Goal: Share content: Share content

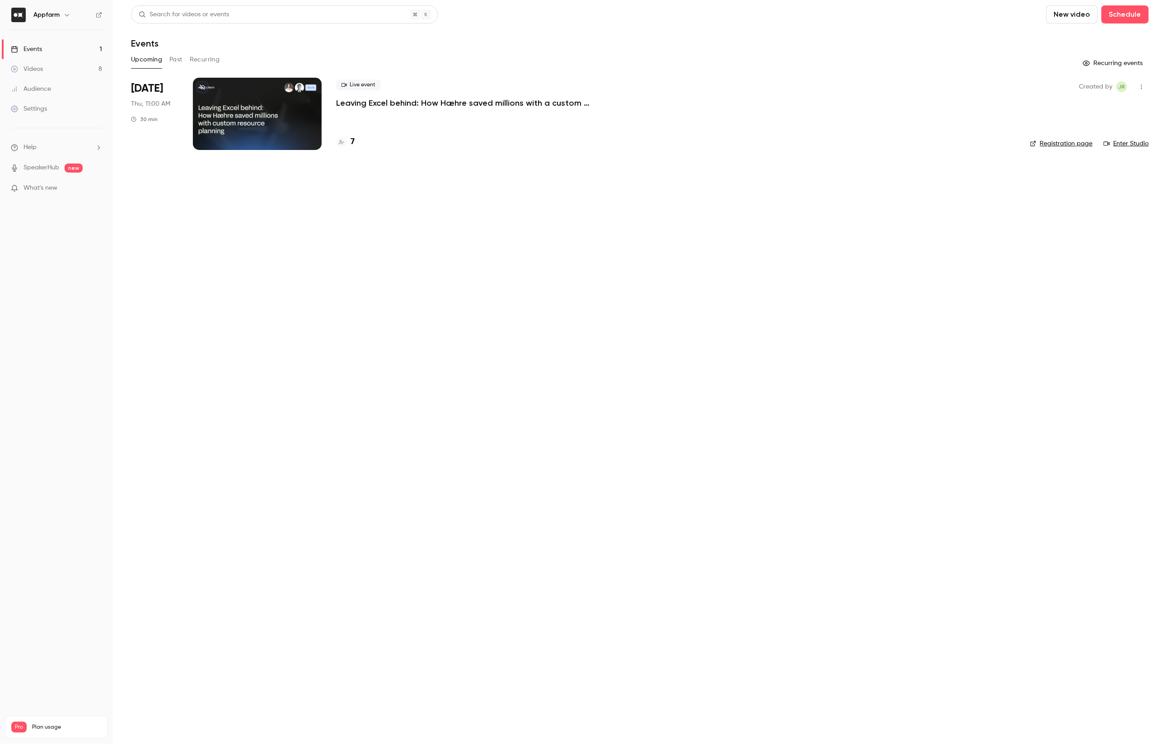
click at [45, 64] on link "Videos 8" at bounding box center [56, 69] width 113 height 20
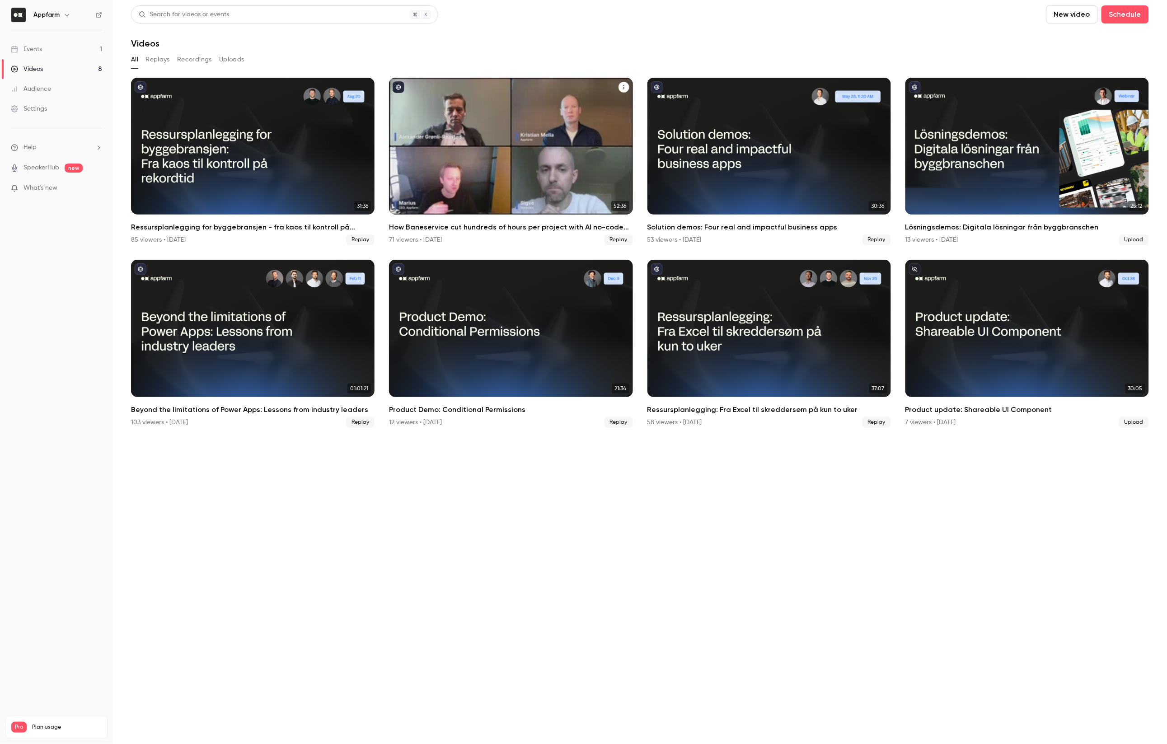
click at [626, 85] on icon "How Baneservice cut hundreds of hours per project with AI no-code solution" at bounding box center [623, 87] width 5 height 5
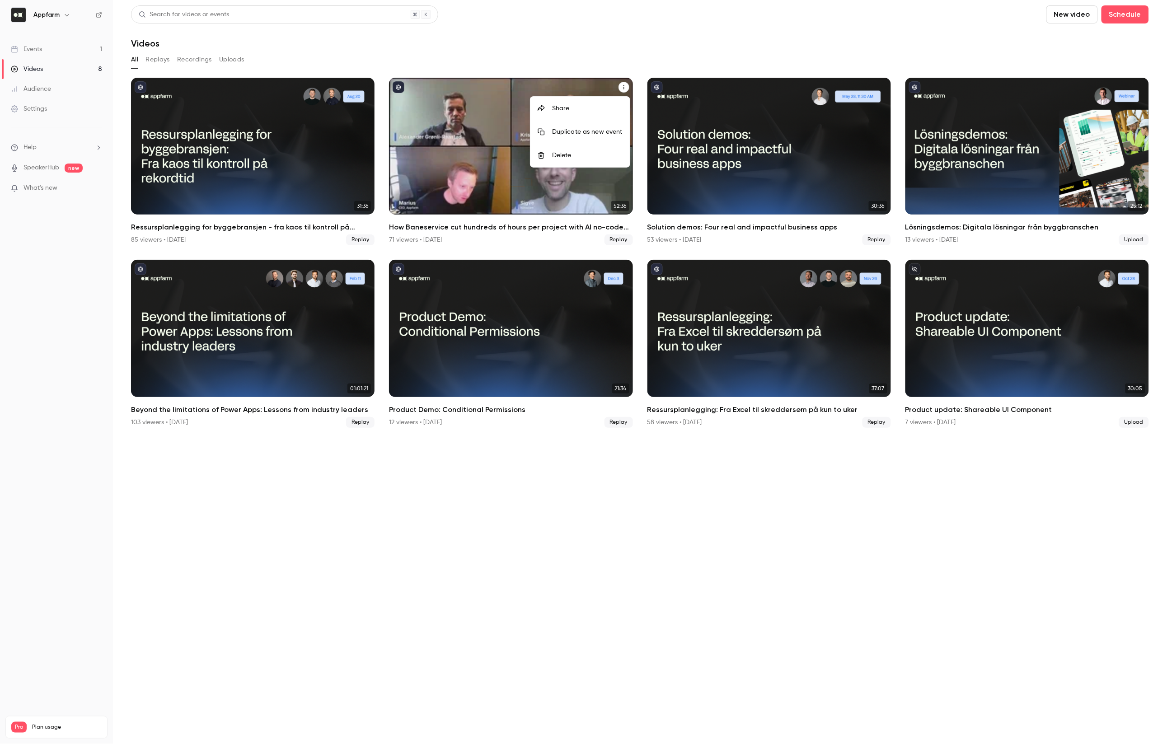
click at [570, 106] on div "Share" at bounding box center [587, 108] width 71 height 9
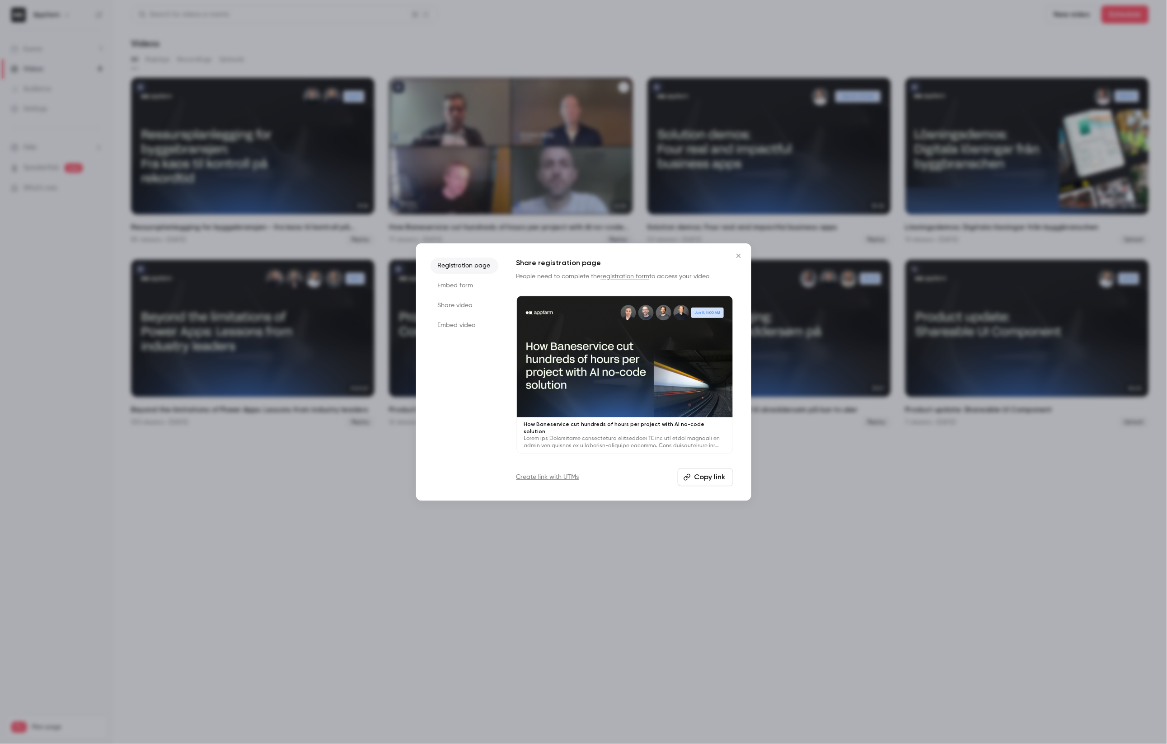
click at [701, 474] on button "Copy link" at bounding box center [706, 478] width 56 height 18
